Goal: Transaction & Acquisition: Obtain resource

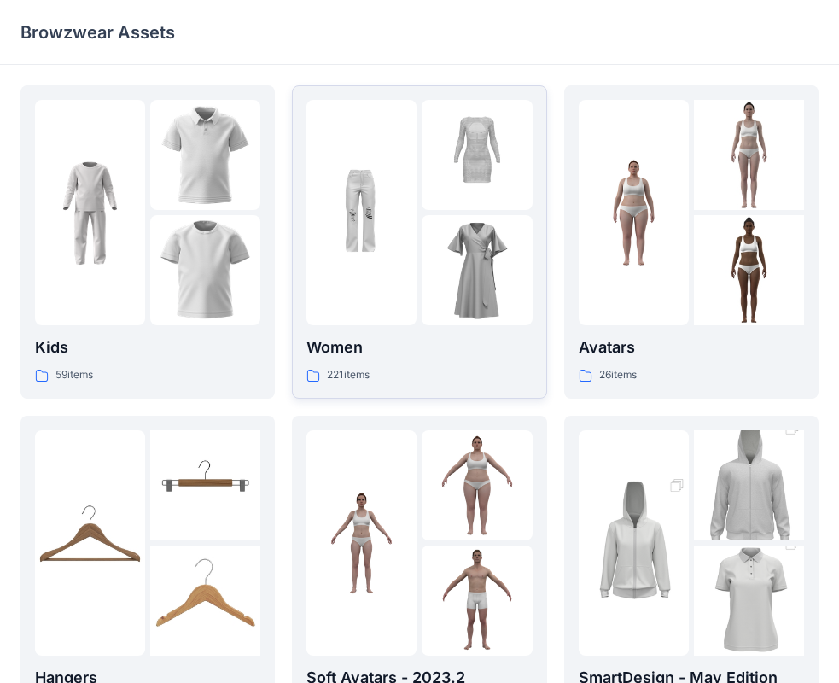
click at [401, 201] on img at bounding box center [361, 213] width 110 height 110
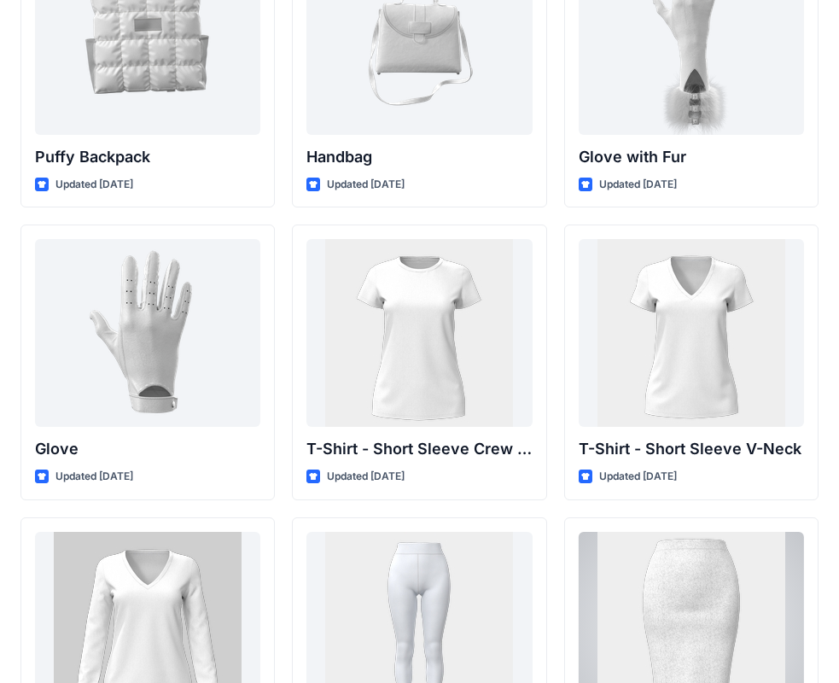
scroll to position [13782, 0]
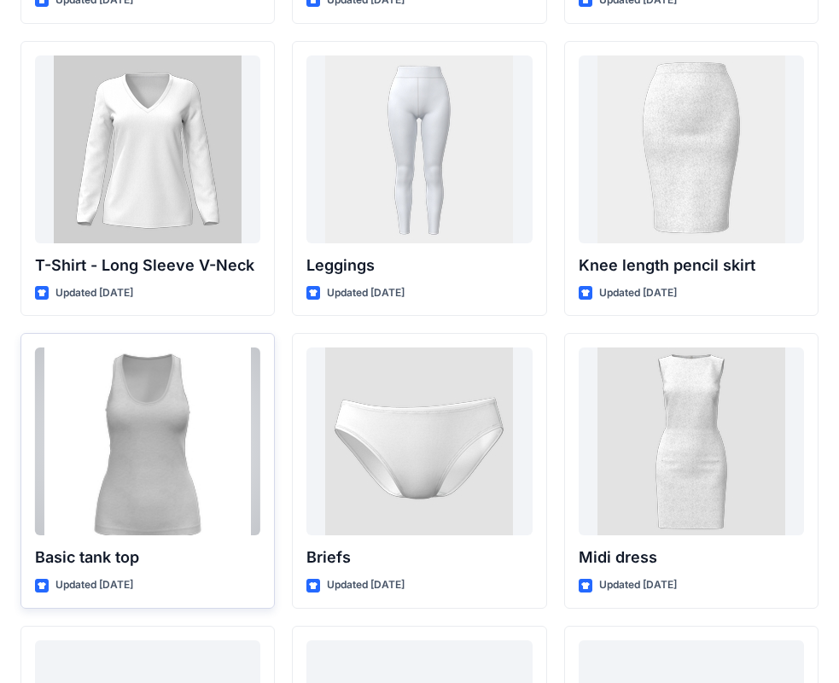
click at [112, 547] on p "Basic tank top" at bounding box center [147, 557] width 225 height 24
click at [172, 427] on div at bounding box center [147, 441] width 225 height 188
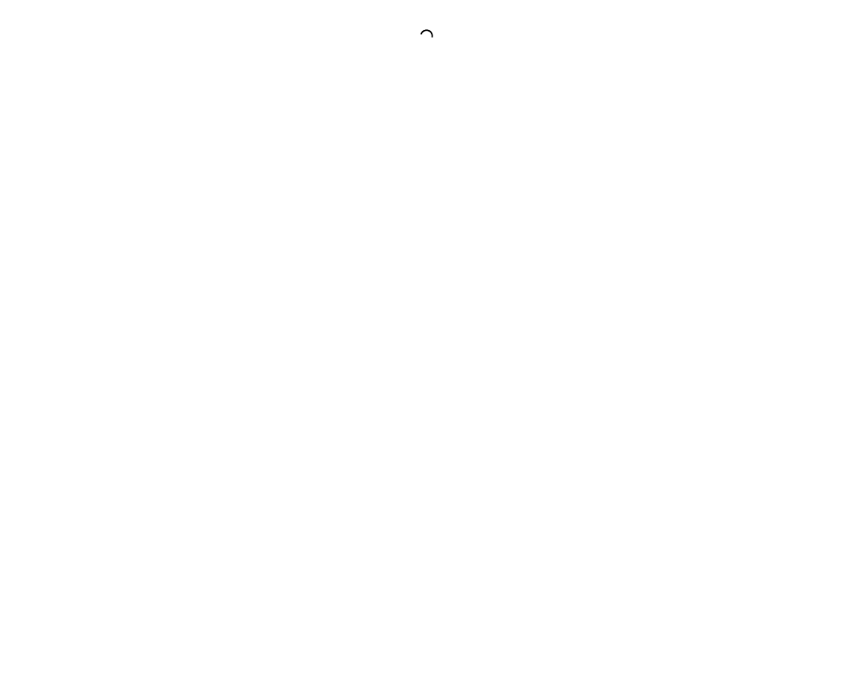
click at [173, 427] on div at bounding box center [426, 341] width 853 height 683
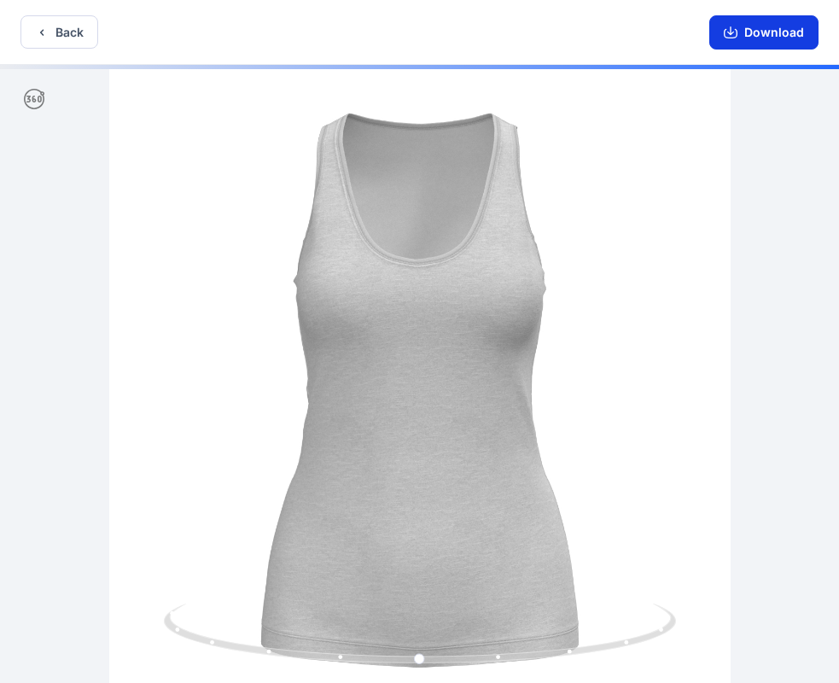
click at [773, 32] on button "Download" at bounding box center [763, 32] width 109 height 34
